Goal: Entertainment & Leisure: Consume media (video, audio)

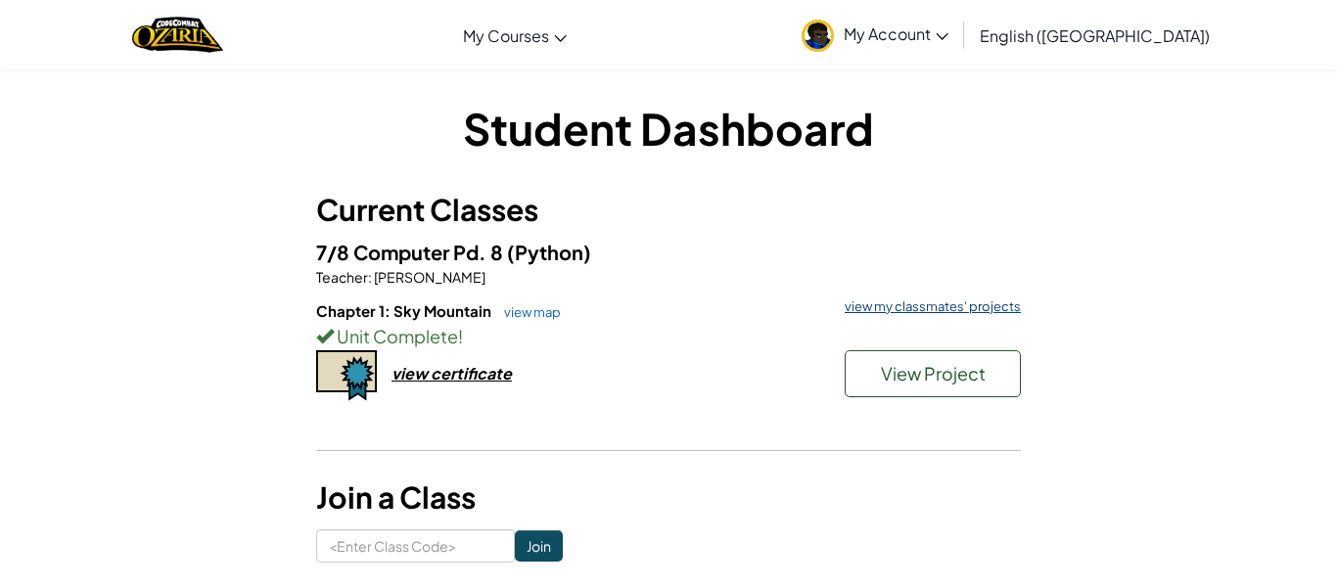
click at [965, 313] on link "view my classmates' projects" at bounding box center [928, 307] width 186 height 13
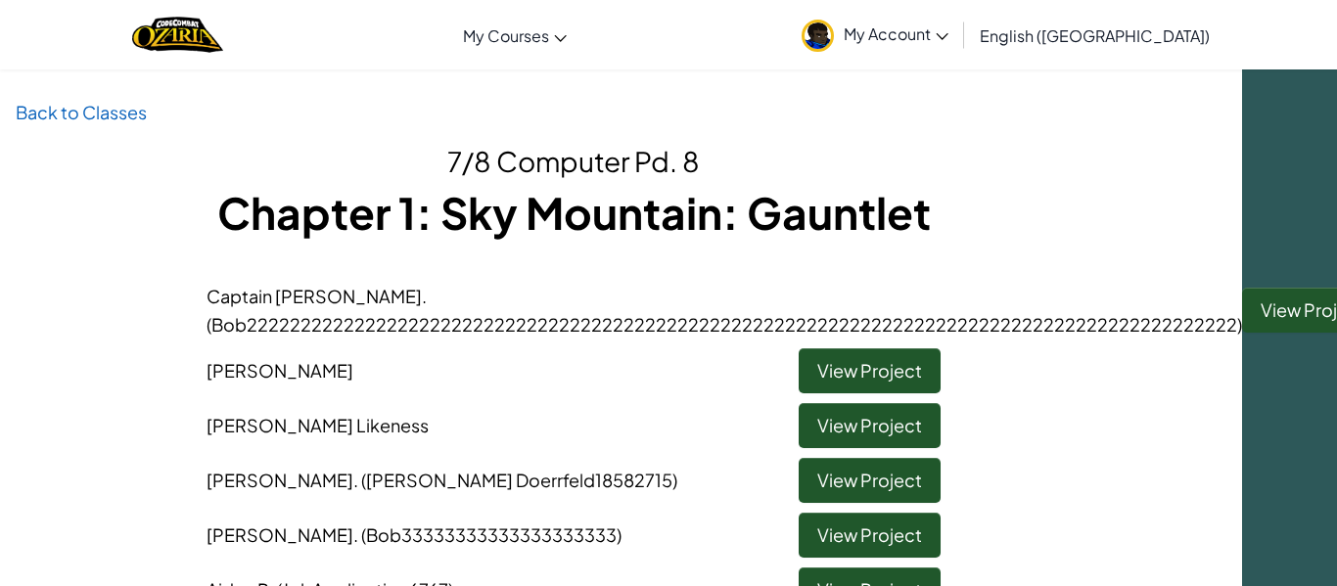
scroll to position [0, 97]
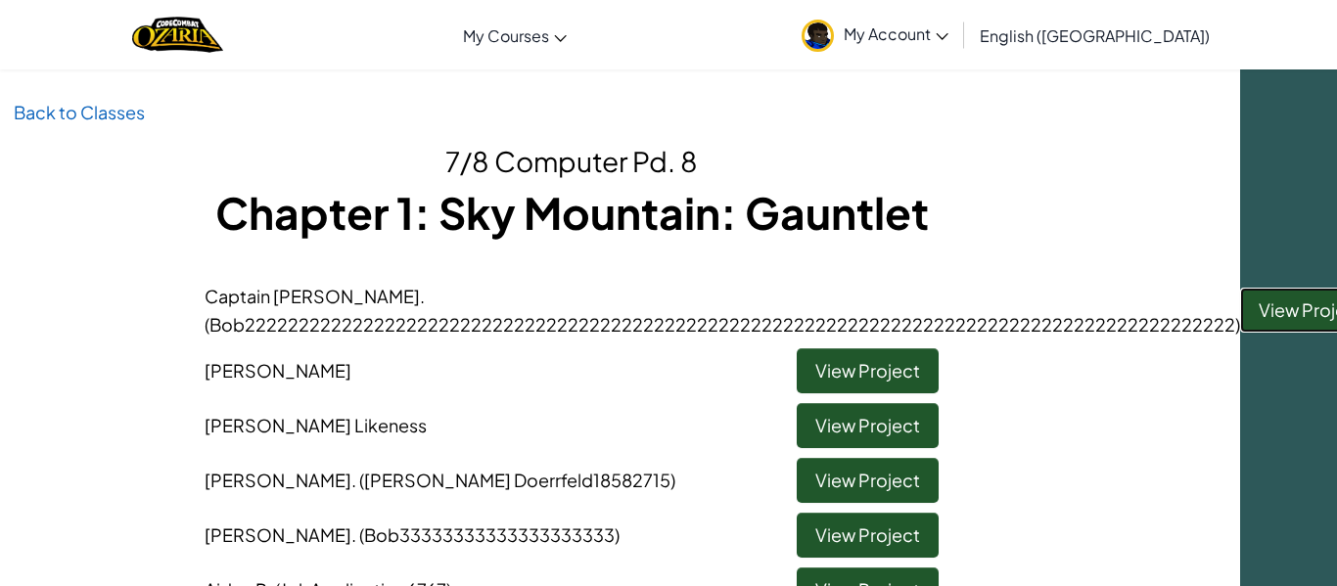
click at [1245, 326] on link "View Project" at bounding box center [1311, 310] width 142 height 45
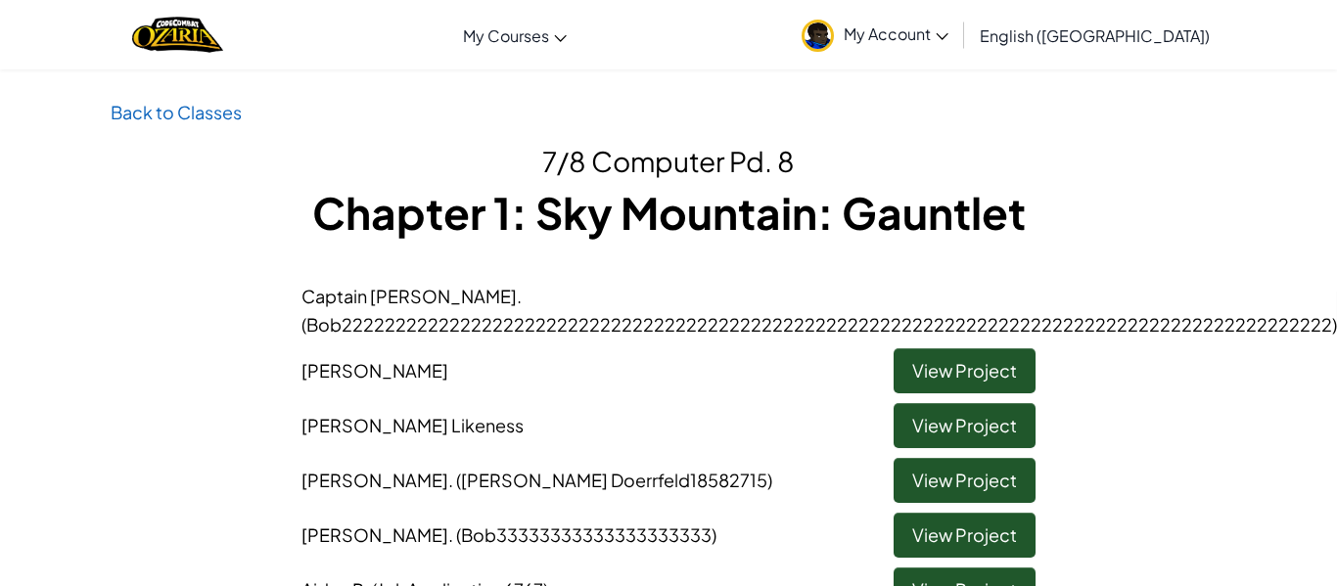
click at [1249, 319] on span ". (Bob2222222222222222222222222222222222222222222222222222222222222222222222222…" at bounding box center [820, 310] width 1036 height 51
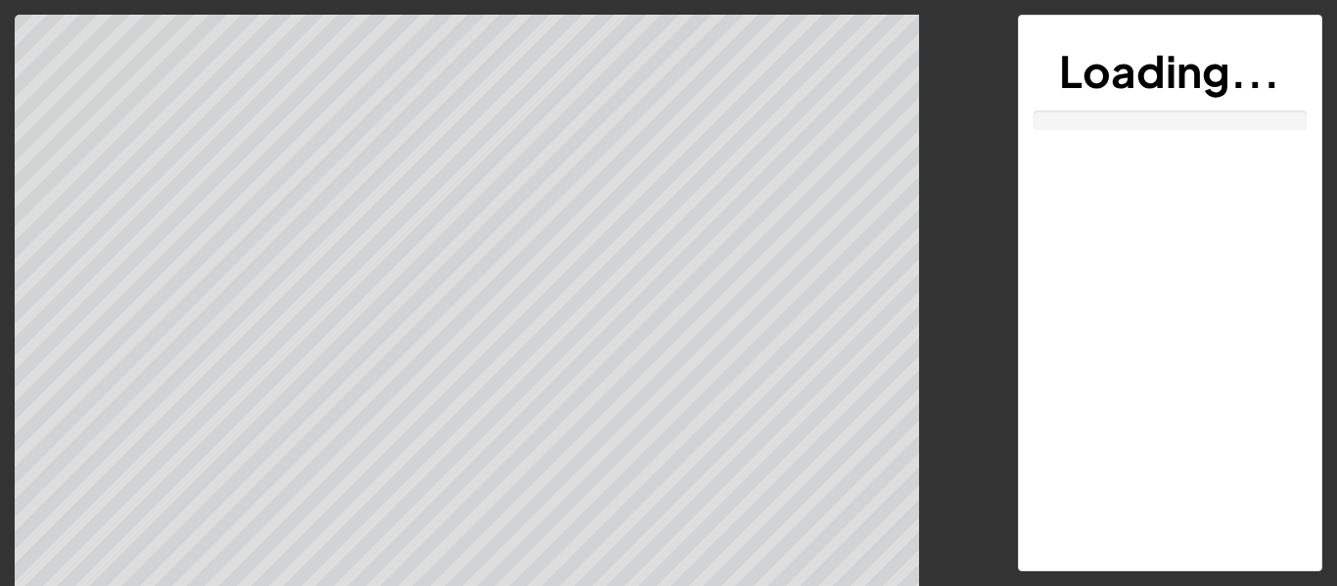
click at [1320, 341] on div "Loading..." at bounding box center [1171, 293] width 304 height 555
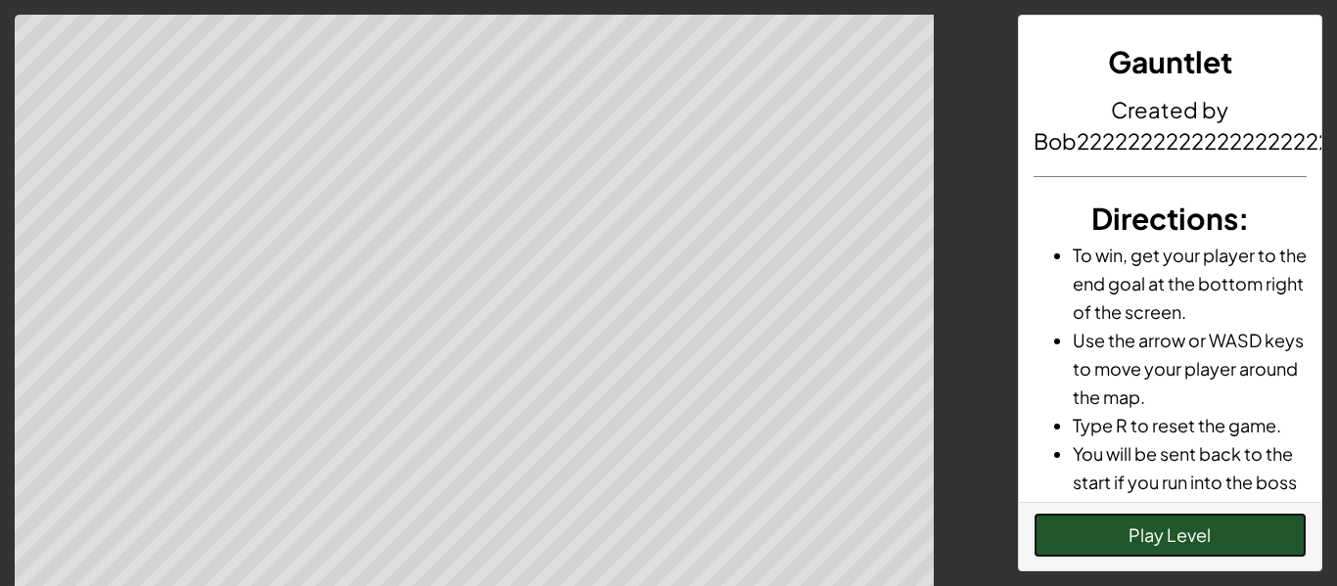
click at [1217, 531] on button "Play Level" at bounding box center [1171, 535] width 274 height 45
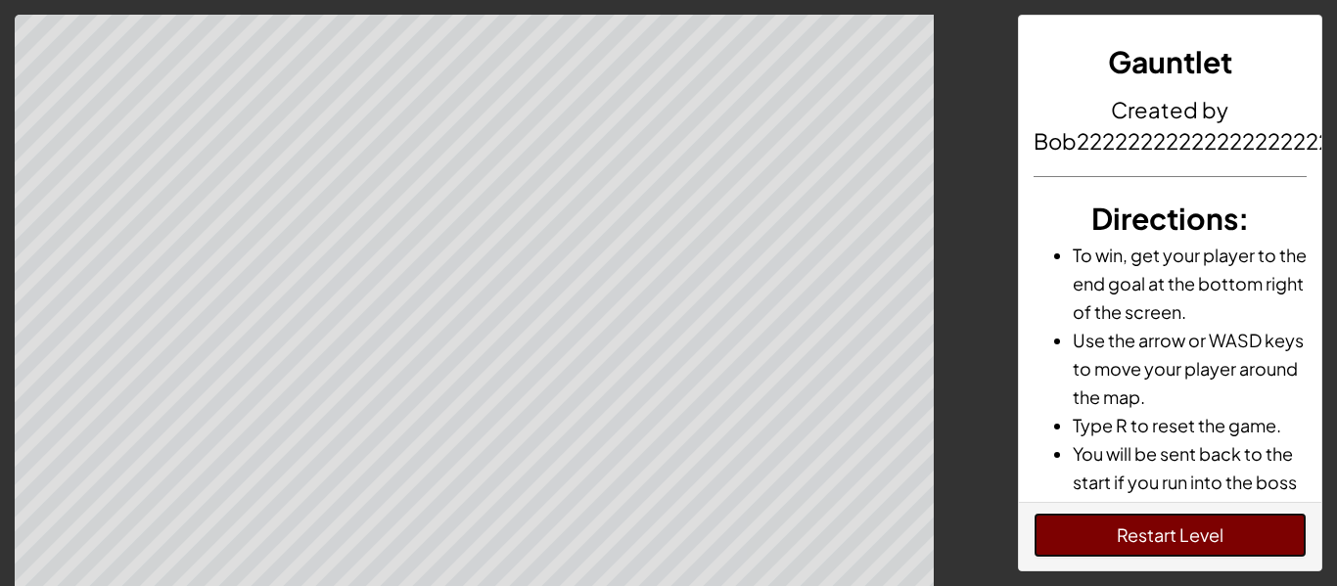
click at [1133, 540] on button "Restart Level" at bounding box center [1171, 535] width 274 height 45
click at [1243, 542] on button "Restart Level" at bounding box center [1171, 535] width 274 height 45
click at [1124, 533] on button "Restart Level" at bounding box center [1171, 535] width 274 height 45
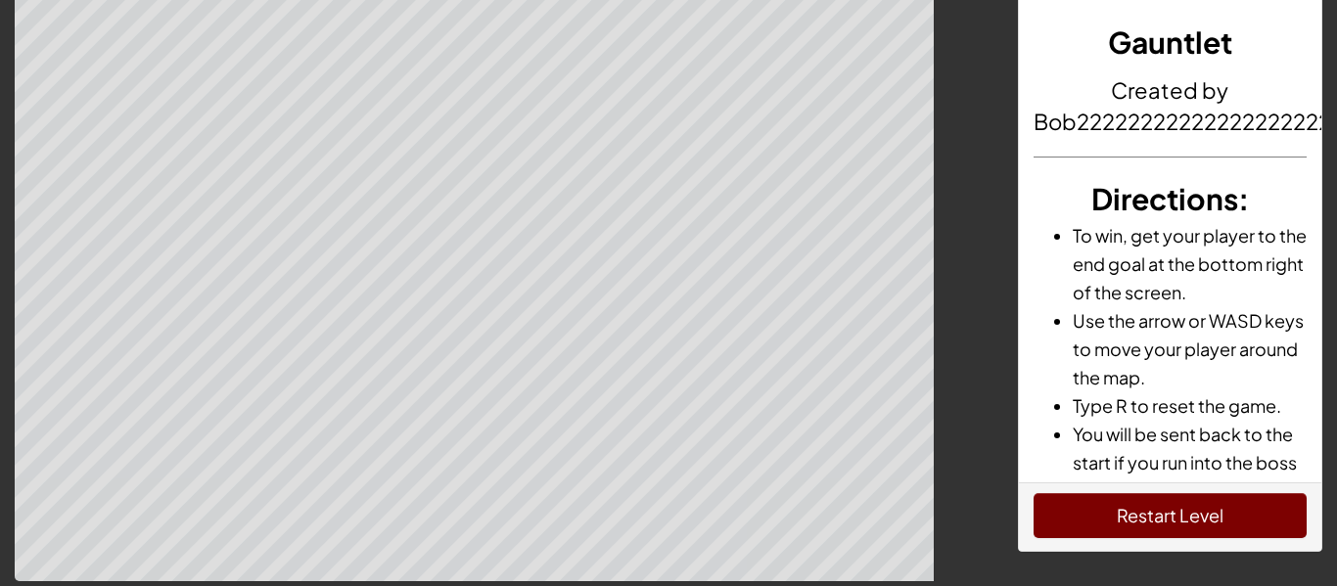
scroll to position [15, 0]
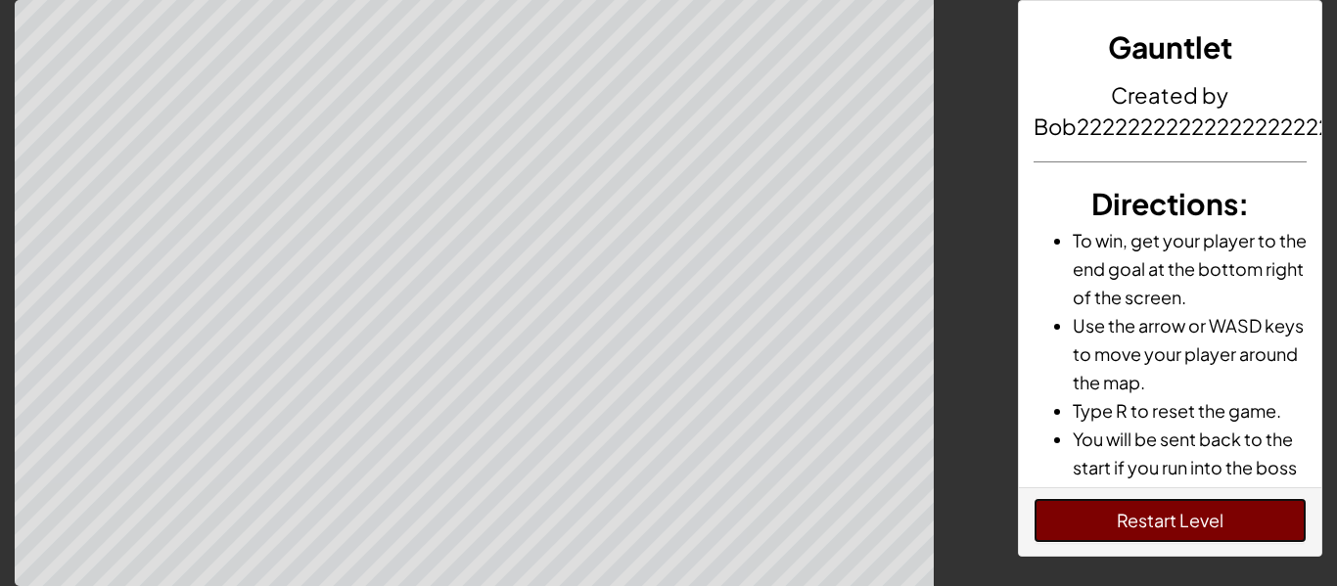
click at [1113, 509] on button "Restart Level" at bounding box center [1171, 520] width 274 height 45
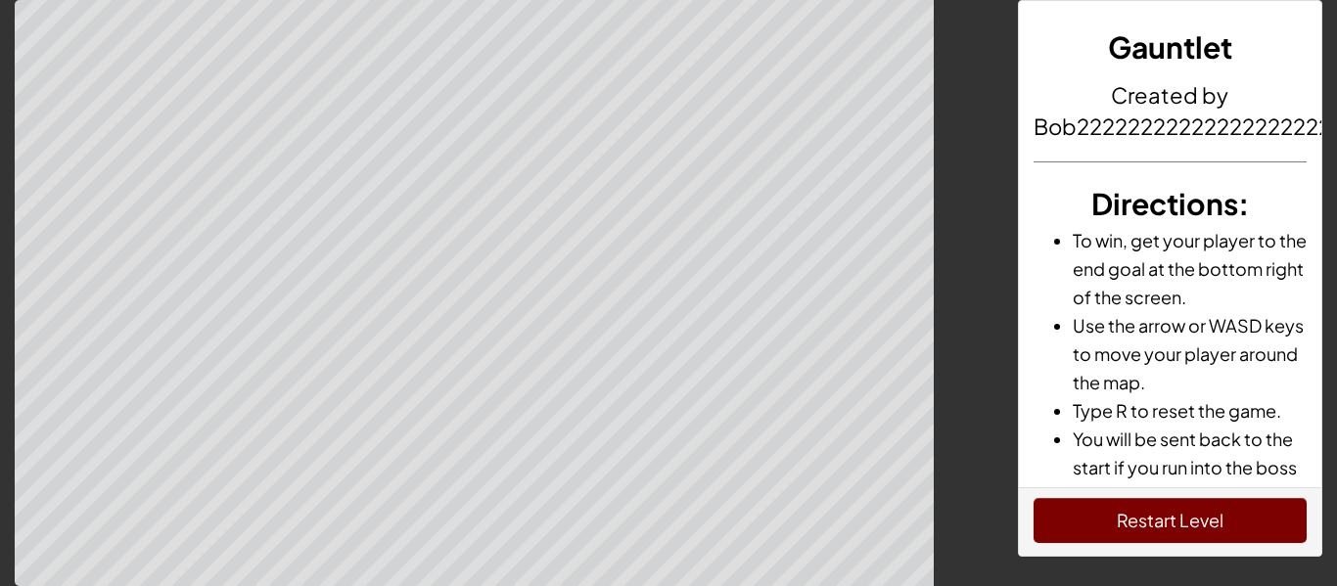
scroll to position [0, 0]
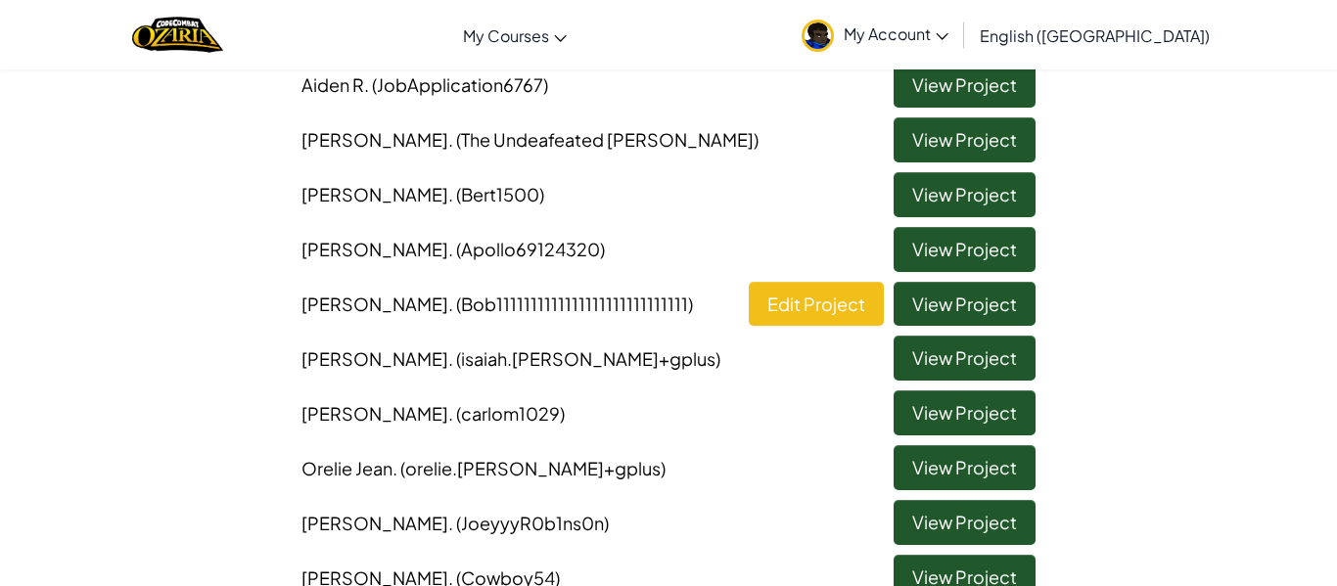
scroll to position [509, 0]
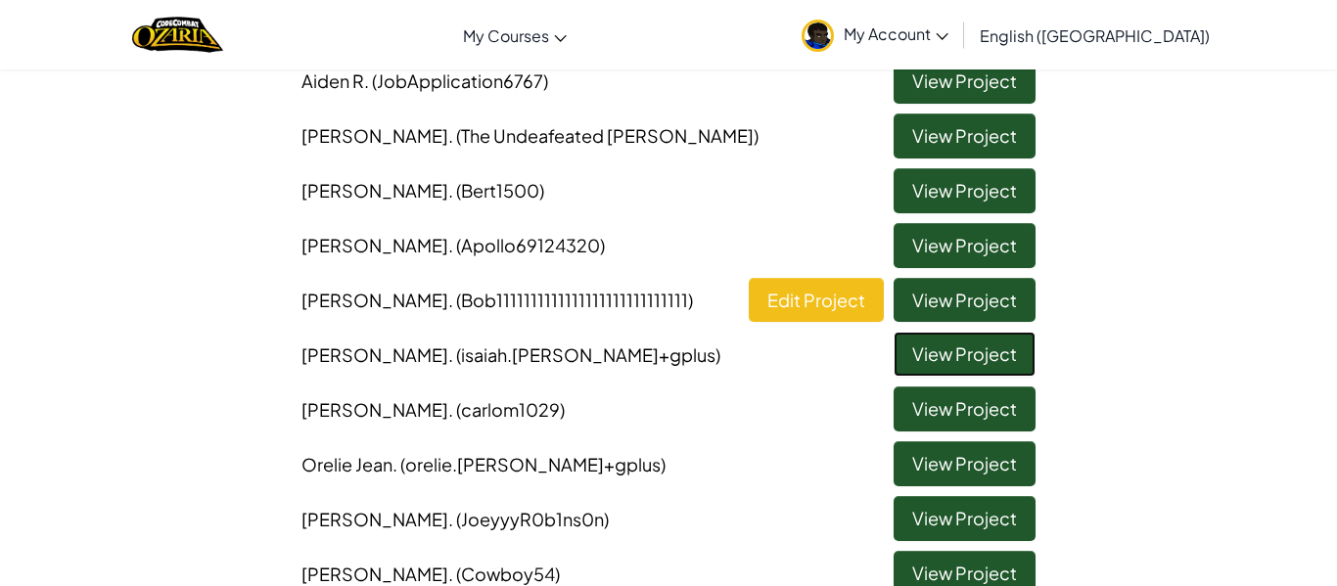
click at [968, 350] on link "View Project" at bounding box center [965, 354] width 142 height 45
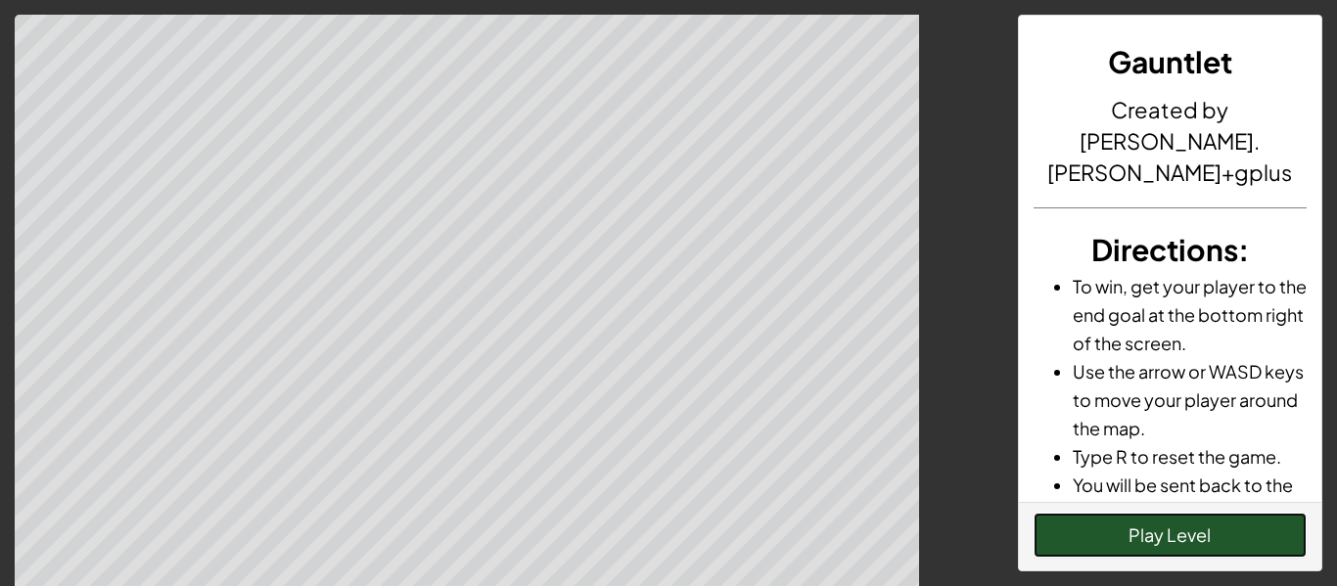
click at [1172, 540] on button "Play Level" at bounding box center [1171, 535] width 274 height 45
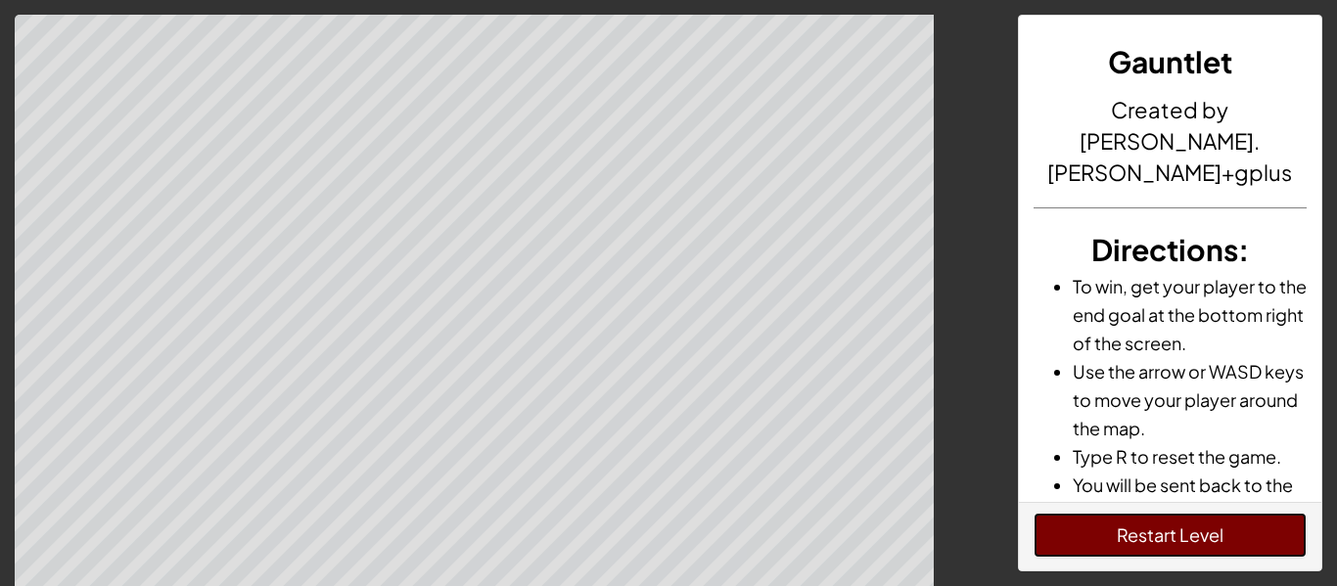
click at [1239, 522] on button "Restart Level" at bounding box center [1171, 535] width 274 height 45
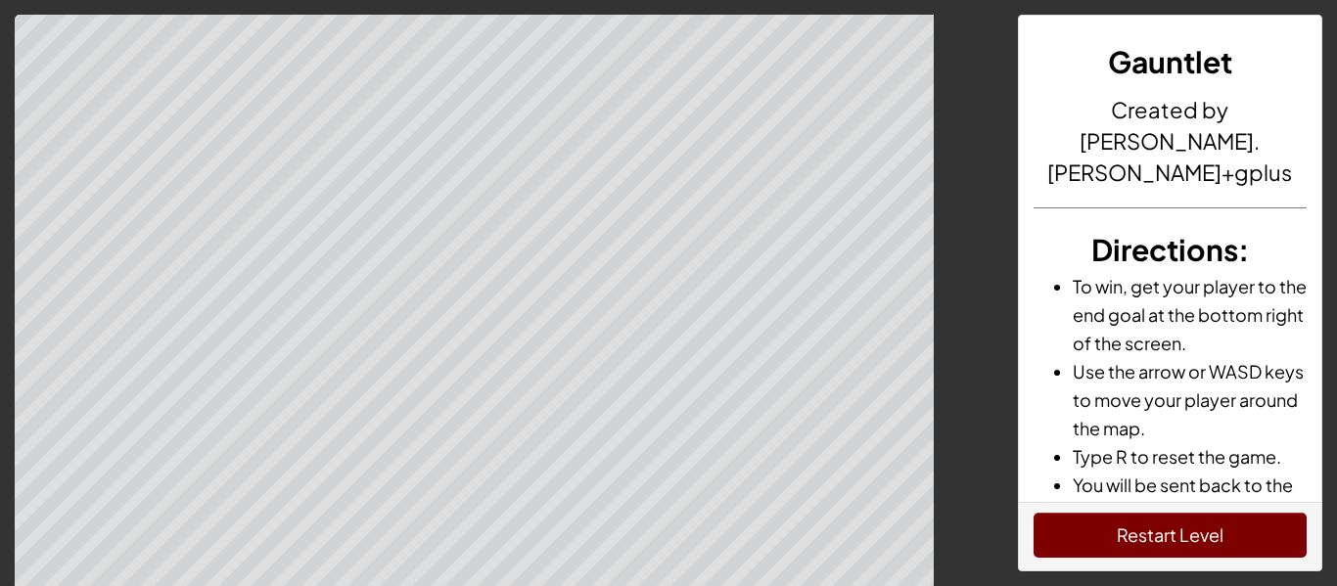
scroll to position [77, 0]
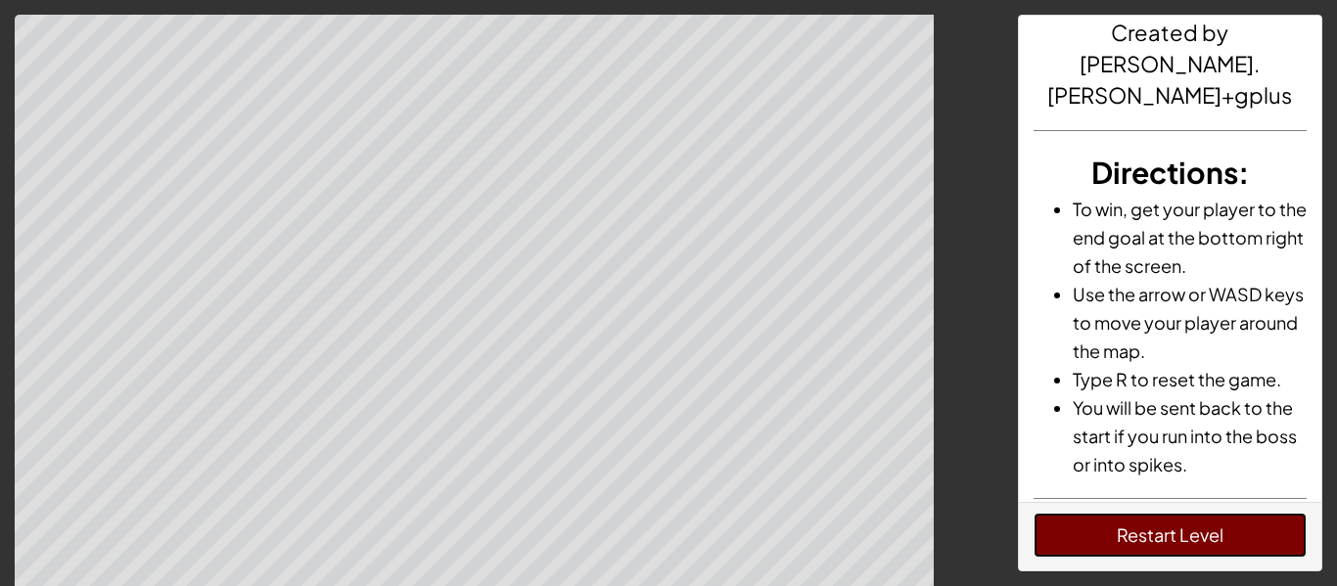
click at [1239, 522] on button "Restart Level" at bounding box center [1171, 535] width 274 height 45
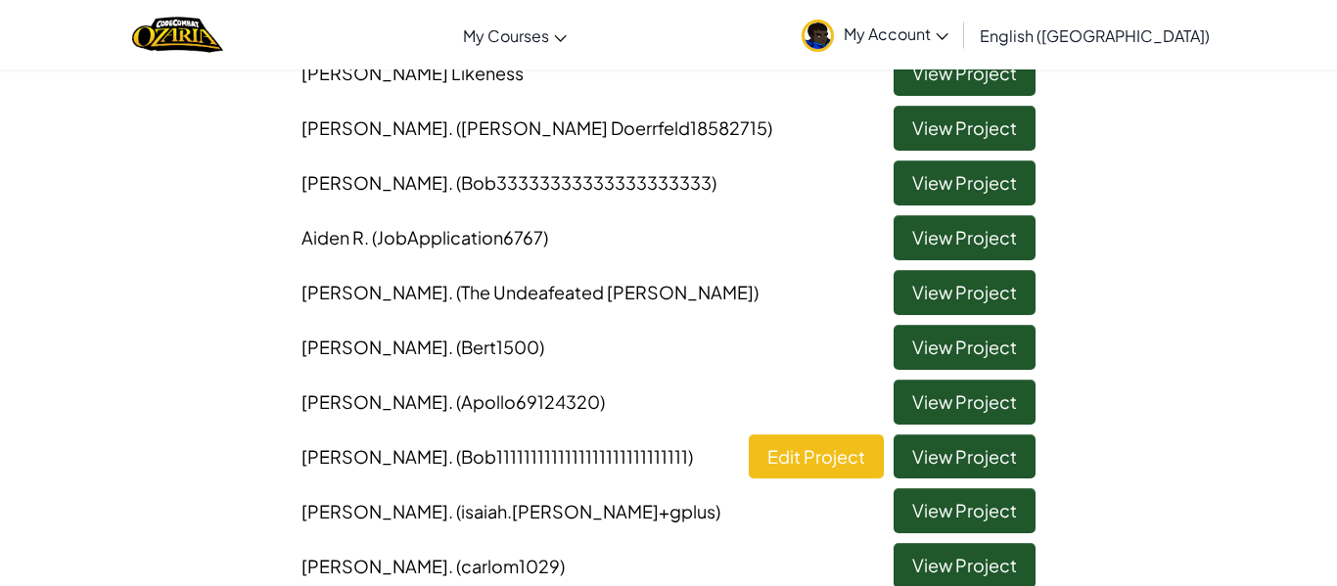
scroll to position [392, 0]
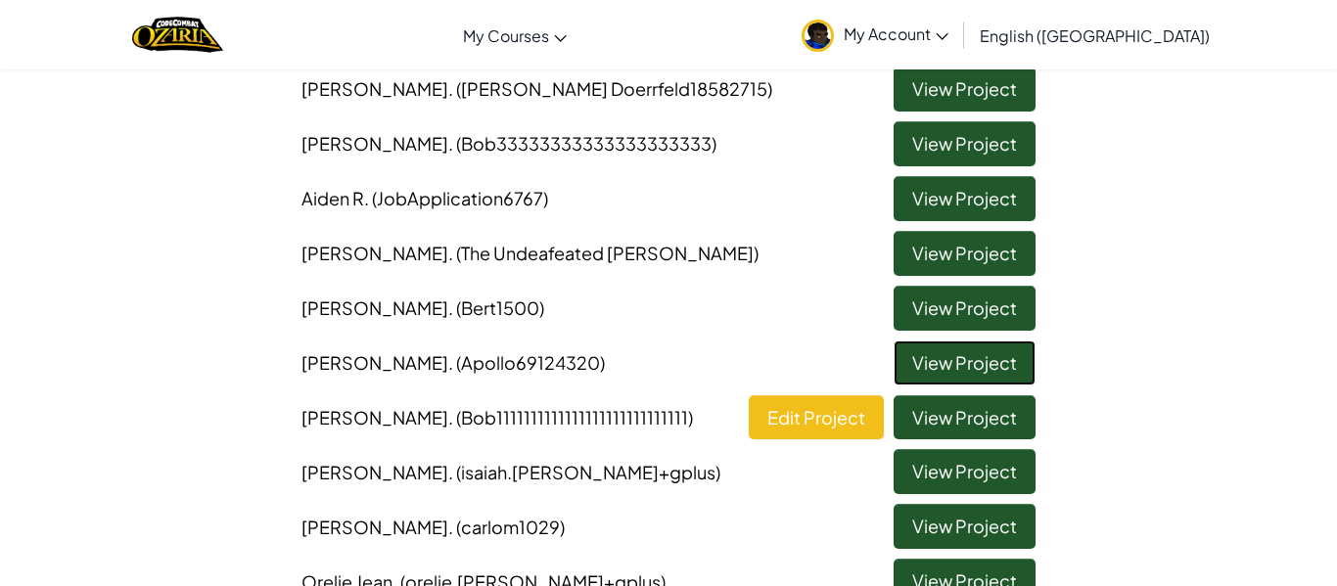
click at [972, 373] on link "View Project" at bounding box center [965, 363] width 142 height 45
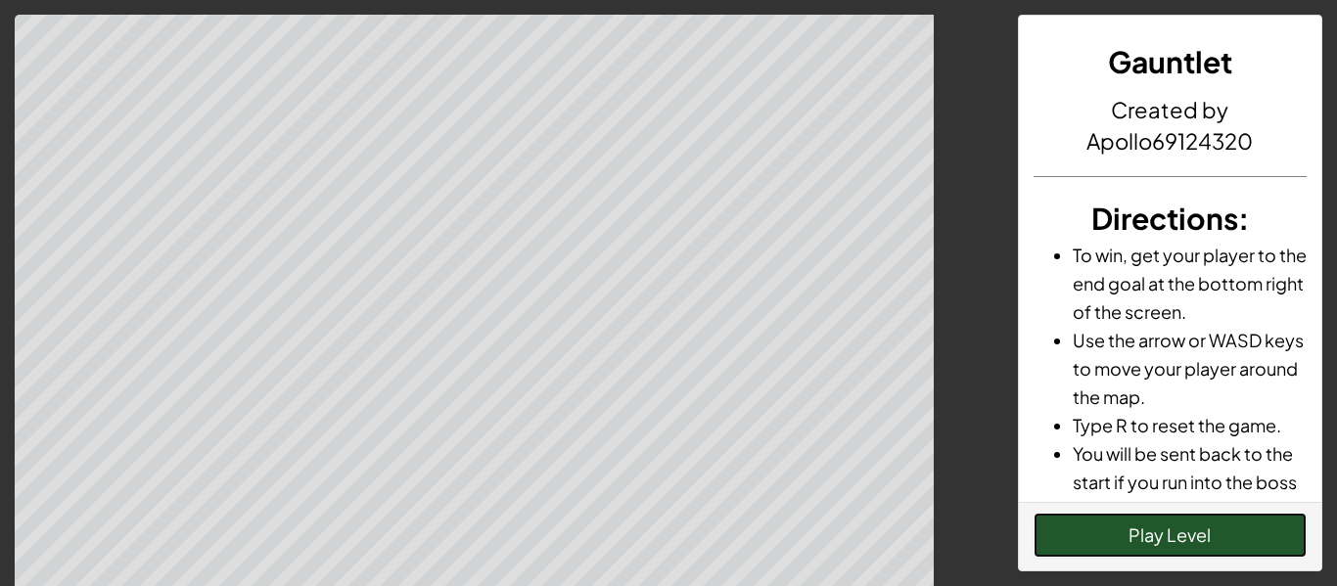
click at [1128, 530] on button "Play Level" at bounding box center [1171, 535] width 274 height 45
